Goal: Task Accomplishment & Management: Complete application form

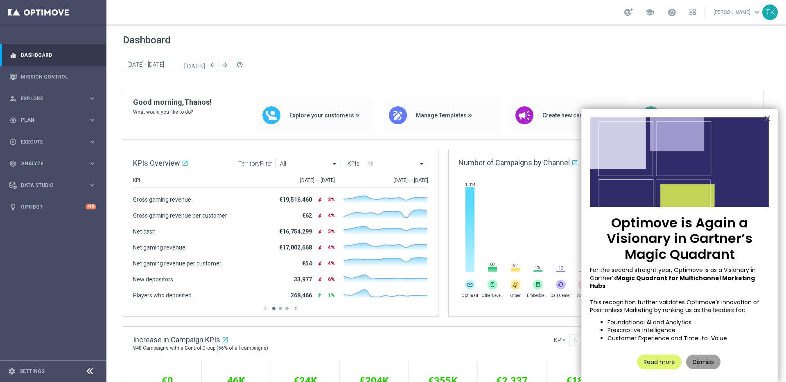
click at [706, 356] on button "Dismiss" at bounding box center [703, 362] width 34 height 15
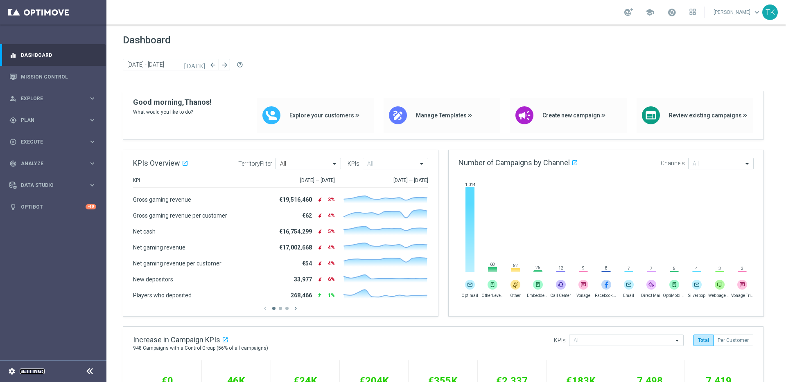
click at [37, 372] on link "Settings" at bounding box center [32, 371] width 25 height 5
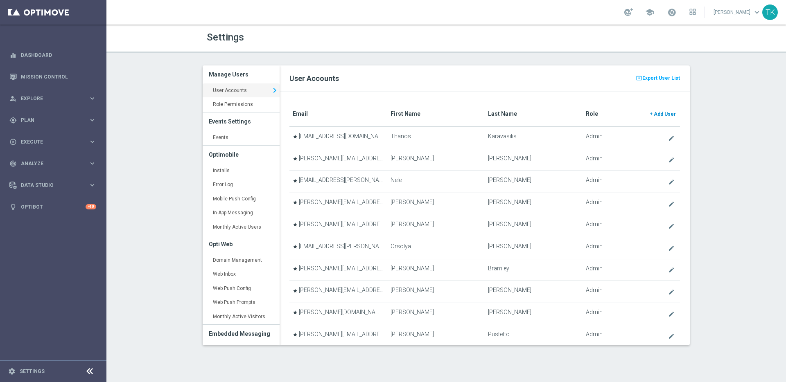
click at [663, 111] on span "Add User" at bounding box center [665, 114] width 22 height 6
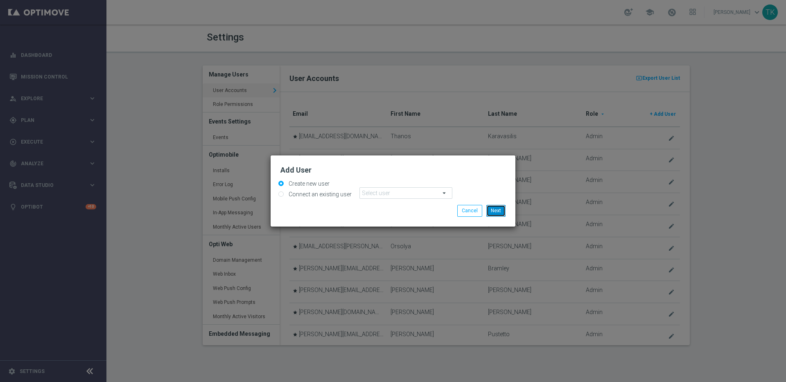
click at [499, 211] on button "Next" at bounding box center [495, 210] width 19 height 11
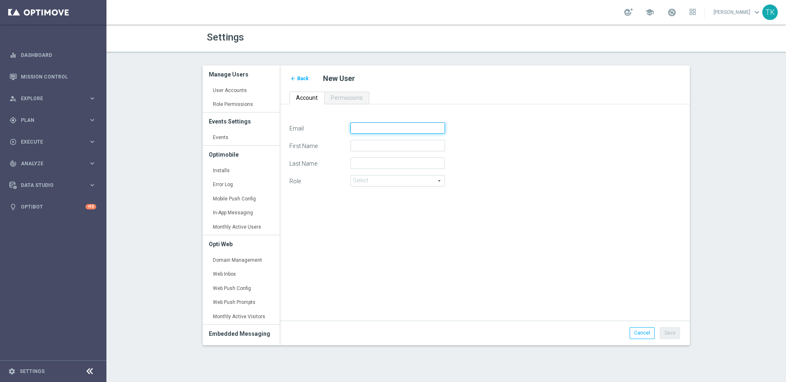
click at [371, 128] on input "Email" at bounding box center [397, 127] width 95 height 11
paste input "[PERSON_NAME][EMAIL_ADDRESS][PERSON_NAME][DOMAIN_NAME]"
type input "[PERSON_NAME][EMAIL_ADDRESS][PERSON_NAME][DOMAIN_NAME]"
click at [383, 146] on input "First Name" at bounding box center [397, 145] width 95 height 11
type input "[PERSON_NAME]"
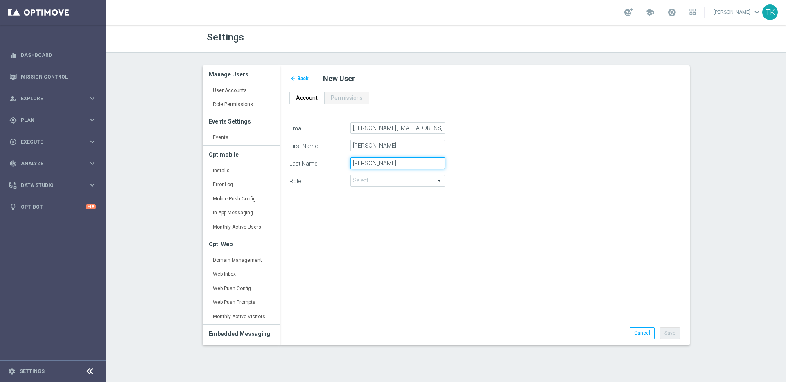
type input "[PERSON_NAME]"
click at [413, 182] on span at bounding box center [398, 181] width 94 height 11
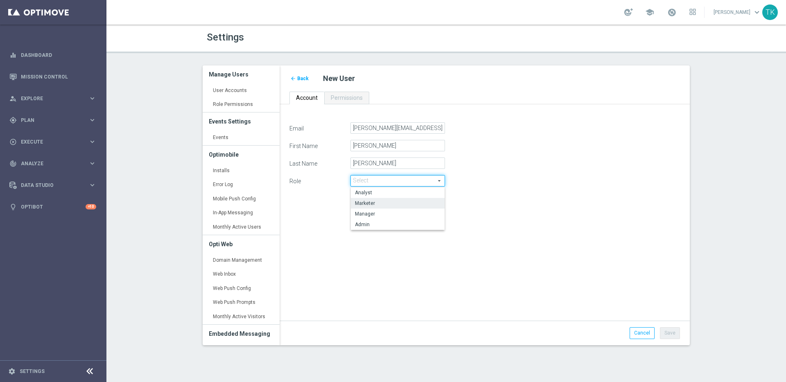
click at [409, 203] on span "Marketer" at bounding box center [398, 203] width 86 height 7
type input "Marketer"
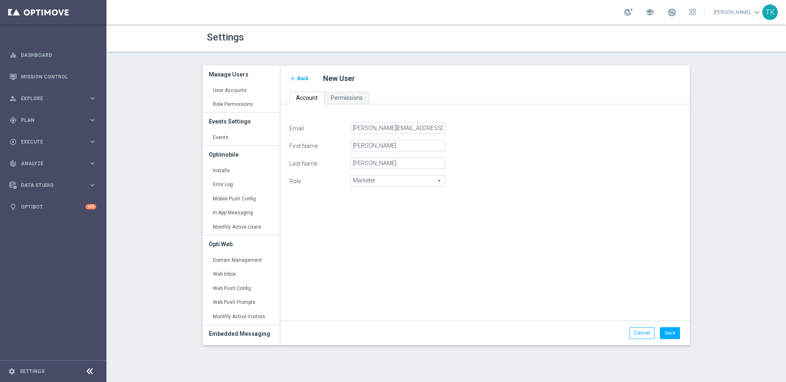
click at [484, 231] on div "Email [PERSON_NAME][EMAIL_ADDRESS][PERSON_NAME][DOMAIN_NAME] First Name [PERSON…" at bounding box center [484, 217] width 403 height 190
click at [671, 332] on button "Save" at bounding box center [670, 333] width 20 height 11
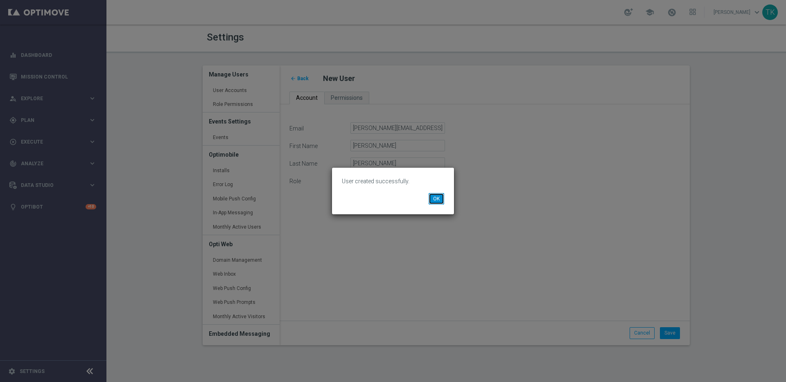
click at [440, 199] on button "OK" at bounding box center [437, 198] width 16 height 11
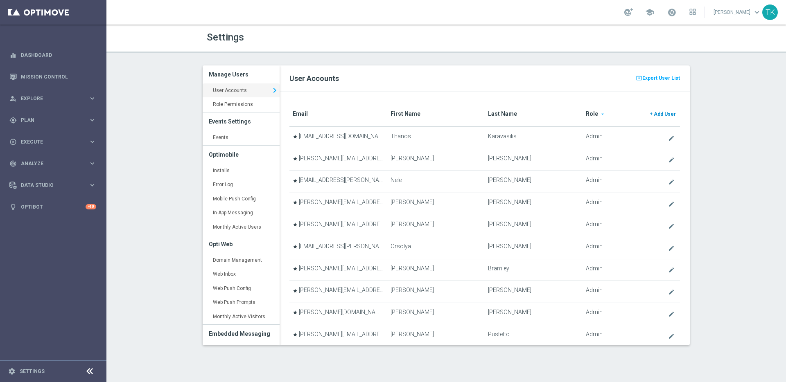
click at [660, 114] on span "Add User" at bounding box center [665, 114] width 22 height 6
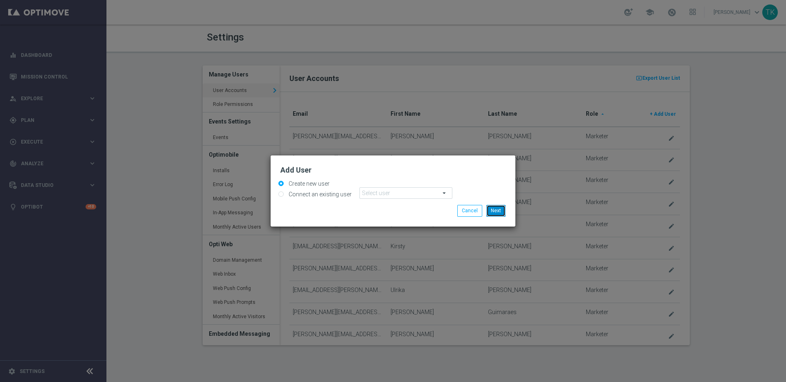
click at [498, 213] on button "Next" at bounding box center [495, 210] width 19 height 11
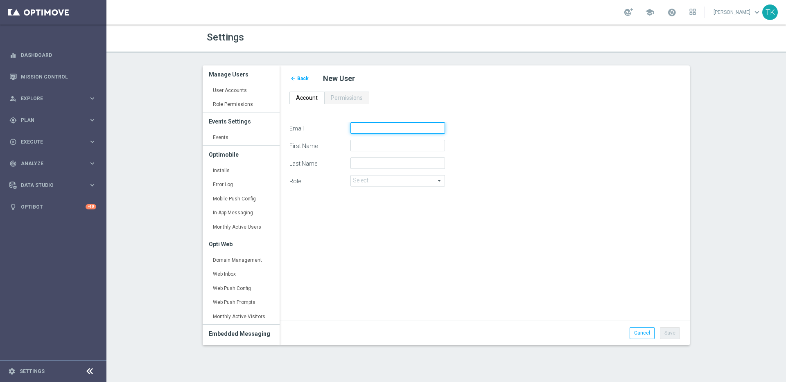
click at [372, 128] on input "Email" at bounding box center [397, 127] width 95 height 11
paste input "[PERSON_NAME][EMAIL_ADDRESS][PERSON_NAME][DOMAIN_NAME]"
type input "[PERSON_NAME][EMAIL_ADDRESS][PERSON_NAME][DOMAIN_NAME]"
click at [384, 148] on input "First Name" at bounding box center [397, 145] width 95 height 11
type input "[PERSON_NAME]"
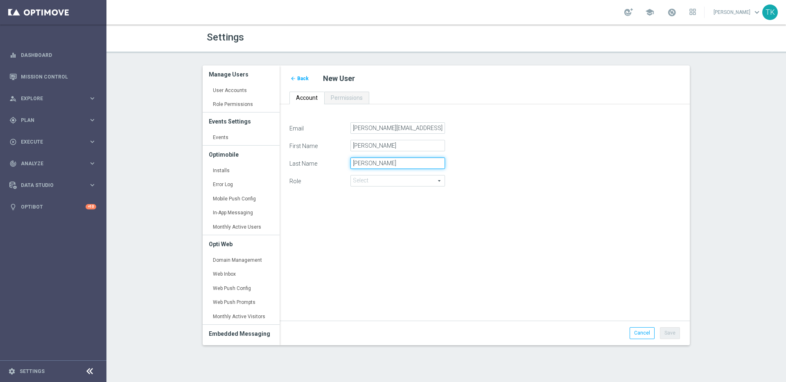
type input "[PERSON_NAME]"
click at [465, 249] on div "Email [PERSON_NAME][EMAIL_ADDRESS][PERSON_NAME][DOMAIN_NAME] First Name [PERSON…" at bounding box center [484, 217] width 403 height 190
click at [428, 181] on span at bounding box center [398, 181] width 94 height 11
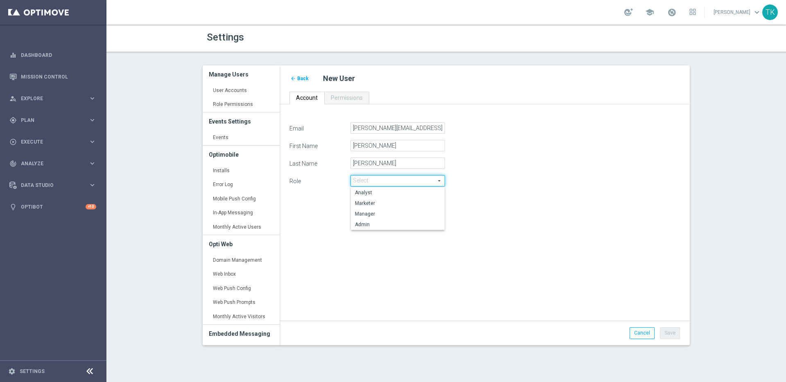
click at [514, 207] on div "Email [PERSON_NAME][EMAIL_ADDRESS][PERSON_NAME][DOMAIN_NAME] First Name [PERSON…" at bounding box center [484, 217] width 403 height 190
click at [301, 78] on span "Back" at bounding box center [302, 79] width 11 height 6
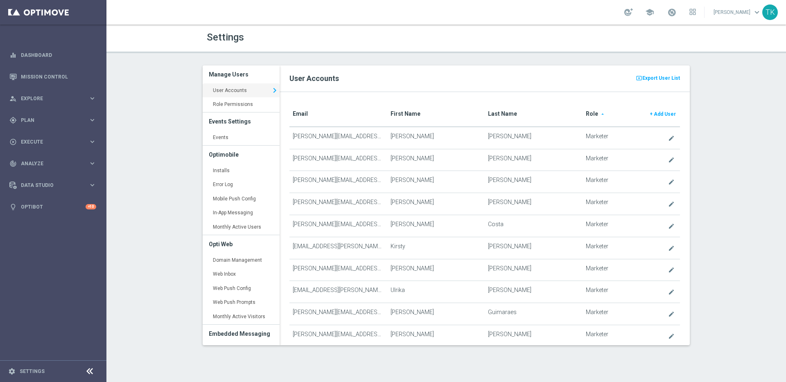
click at [588, 113] on translate "Role" at bounding box center [592, 114] width 12 height 7
click at [660, 115] on span "Add User" at bounding box center [665, 114] width 22 height 6
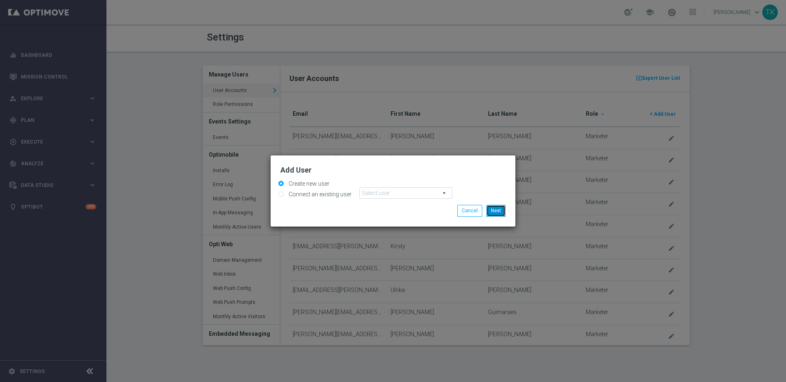
click at [500, 210] on button "Next" at bounding box center [495, 210] width 19 height 11
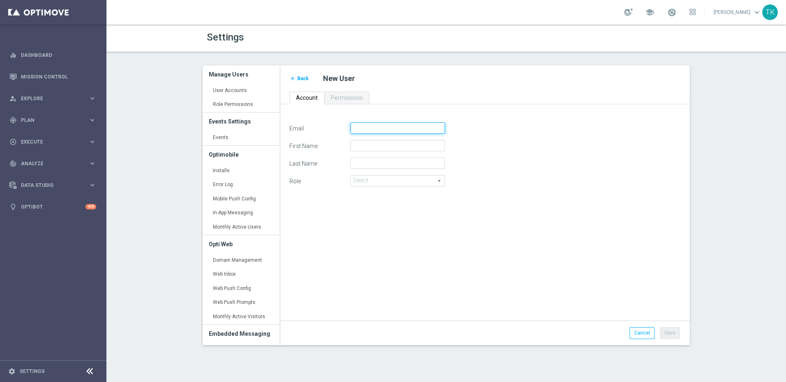
click at [377, 129] on input "Email" at bounding box center [397, 127] width 95 height 11
paste input "[PERSON_NAME][EMAIL_ADDRESS][PERSON_NAME][DOMAIN_NAME]"
type input "[PERSON_NAME][EMAIL_ADDRESS][PERSON_NAME][DOMAIN_NAME]"
click at [387, 144] on input "First Name" at bounding box center [397, 145] width 95 height 11
type input "[PERSON_NAME]"
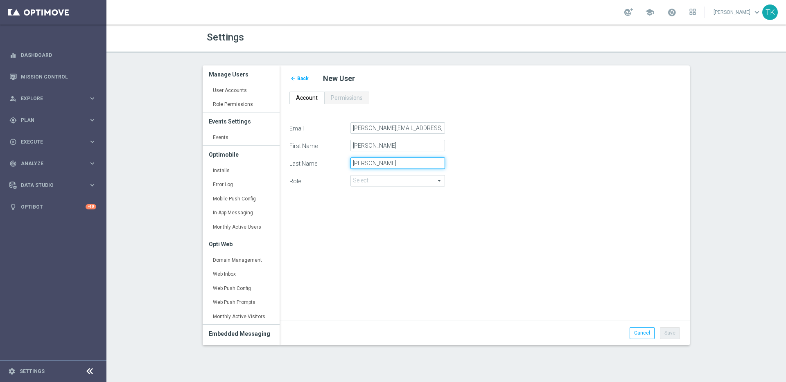
type input "[PERSON_NAME]"
click at [433, 180] on span at bounding box center [398, 181] width 94 height 11
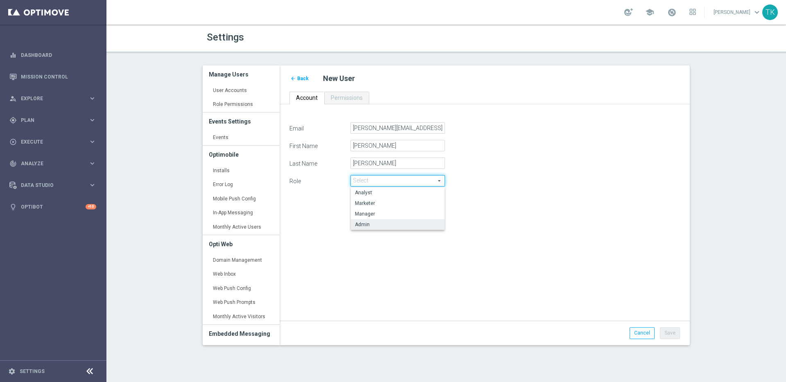
click at [418, 221] on label "Admin" at bounding box center [398, 224] width 94 height 11
type input "Admin"
click at [468, 214] on div "Email [PERSON_NAME][EMAIL_ADDRESS][PERSON_NAME][DOMAIN_NAME] First Name [PERSON…" at bounding box center [484, 217] width 403 height 190
click at [669, 332] on button "Save" at bounding box center [670, 333] width 20 height 11
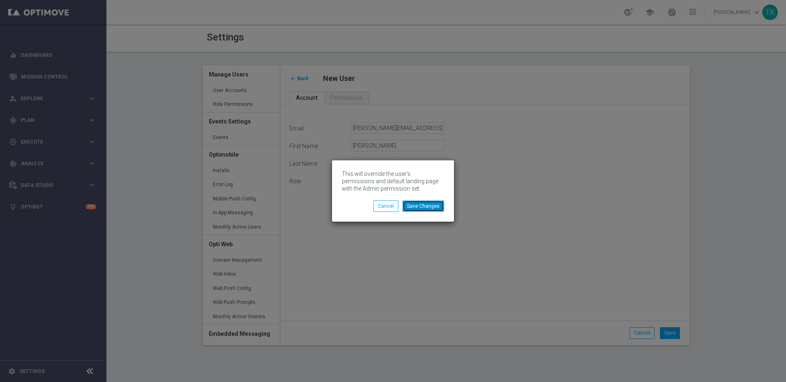
click at [423, 206] on button "Save Changes" at bounding box center [423, 206] width 42 height 11
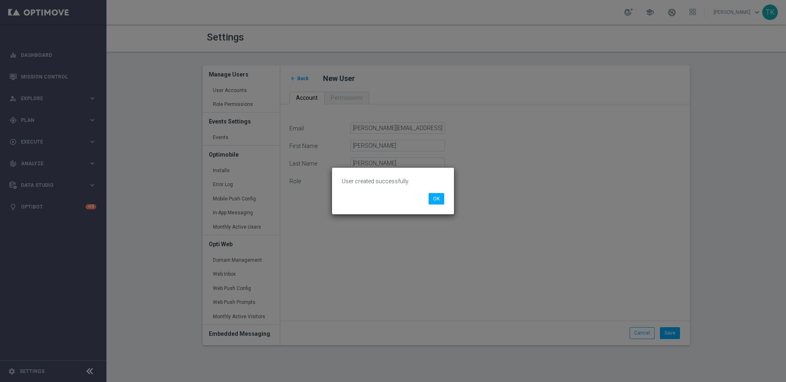
click at [368, 183] on p "User created successfully." at bounding box center [393, 181] width 102 height 7
copy div "User created successfully. OK"
click at [440, 197] on button "OK" at bounding box center [437, 198] width 16 height 11
